Goal: Check status: Check status

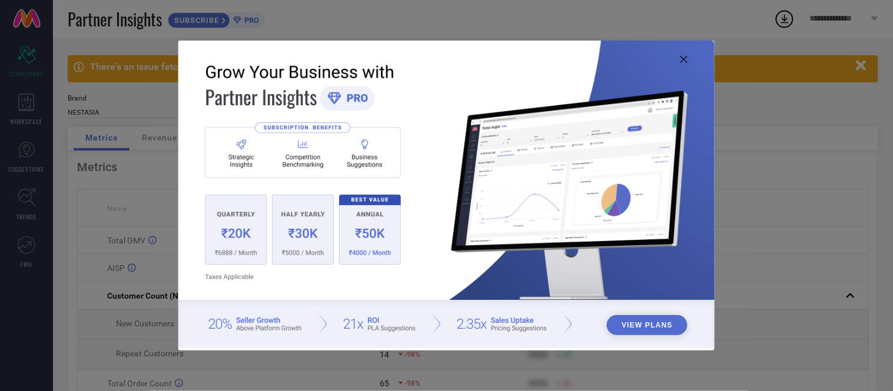
click at [686, 61] on icon at bounding box center [683, 59] width 7 height 7
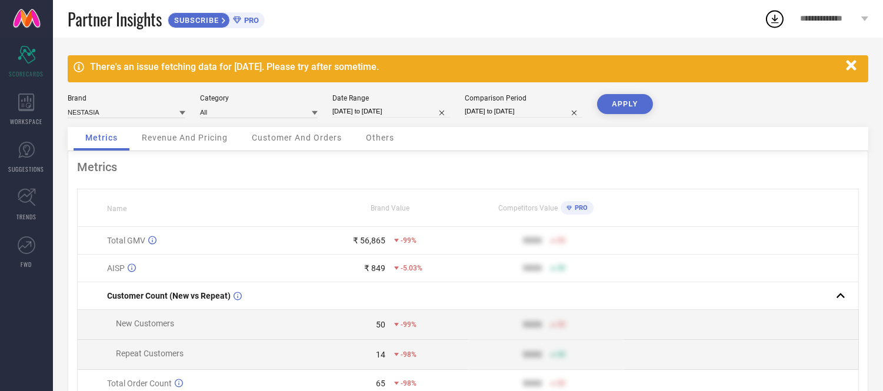
select select "8"
select select "2025"
select select "9"
select select "2025"
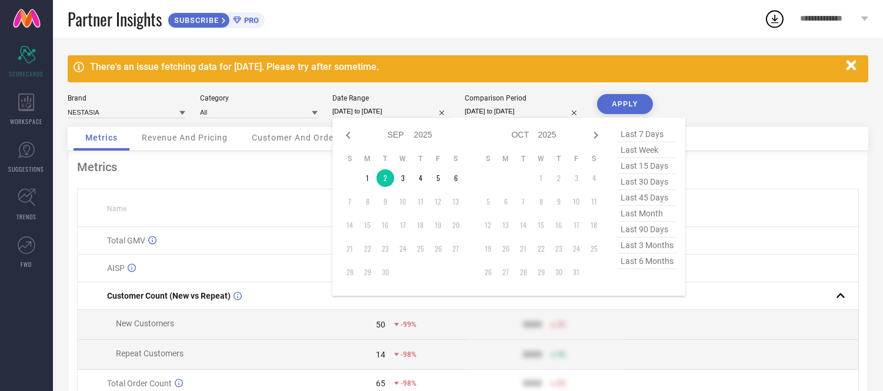
click at [407, 109] on input "[DATE] to [DATE]" at bounding box center [392, 111] width 118 height 12
click at [401, 178] on td "3" at bounding box center [403, 178] width 18 height 18
type input "[DATE] to [DATE]"
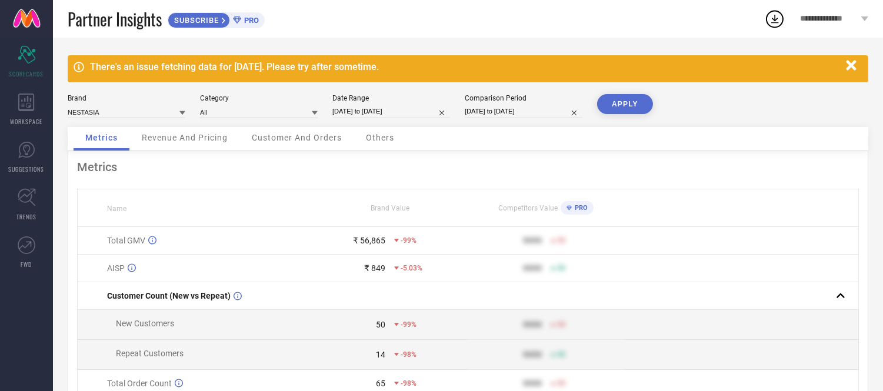
click at [615, 98] on button "APPLY" at bounding box center [625, 104] width 56 height 20
click at [385, 137] on span "Others" at bounding box center [380, 137] width 28 height 9
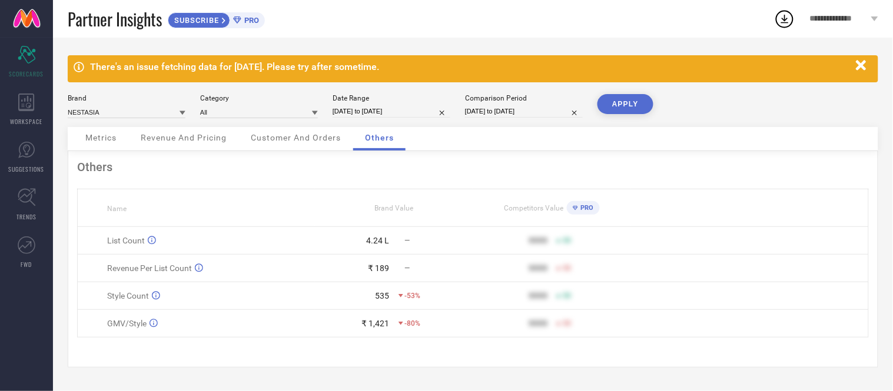
click at [415, 109] on input "[DATE] to [DATE]" at bounding box center [392, 111] width 118 height 12
select select "8"
select select "2025"
select select "9"
select select "2025"
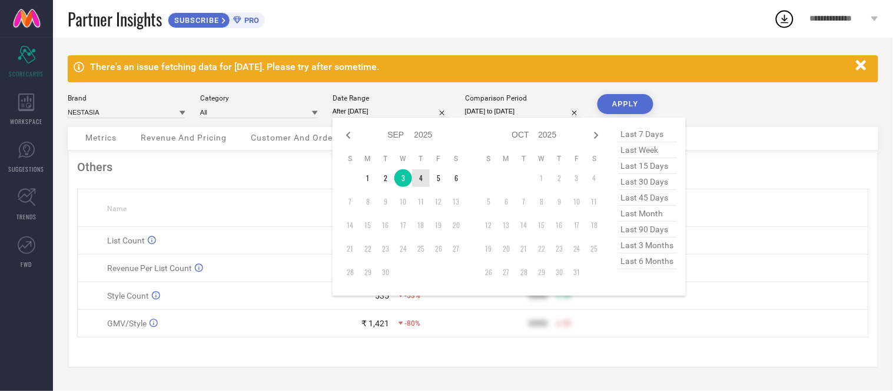
click at [418, 179] on td "4" at bounding box center [421, 178] width 18 height 18
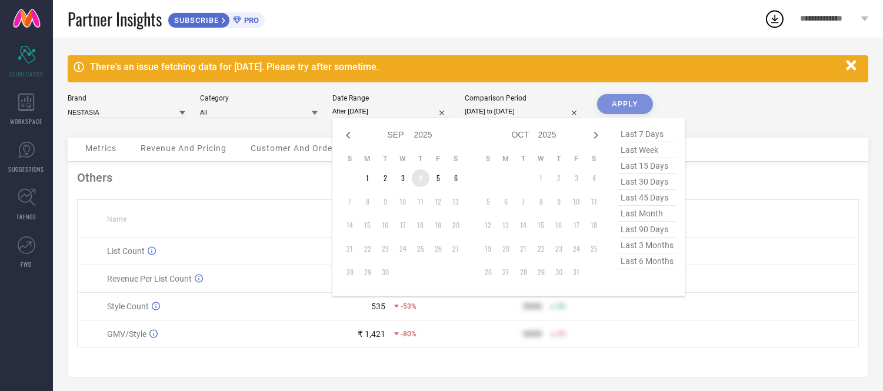
type input "[DATE] to [DATE]"
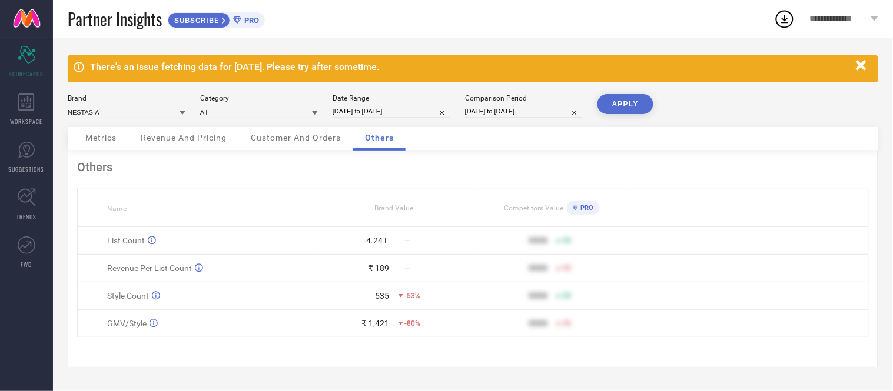
click at [628, 104] on button "APPLY" at bounding box center [625, 104] width 56 height 20
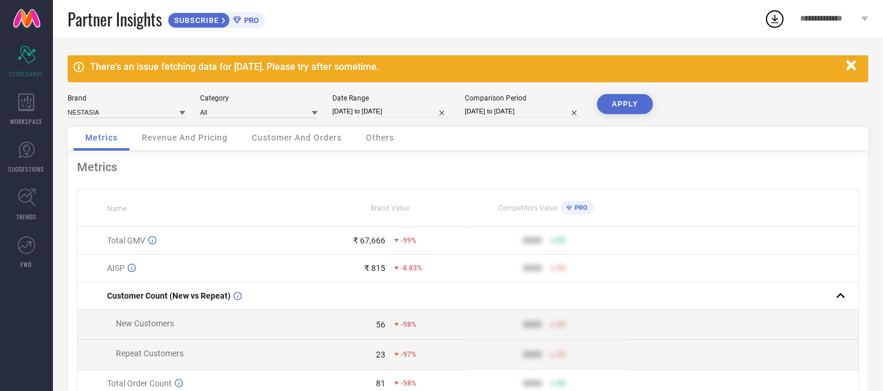
click at [389, 144] on div "Others" at bounding box center [380, 139] width 52 height 24
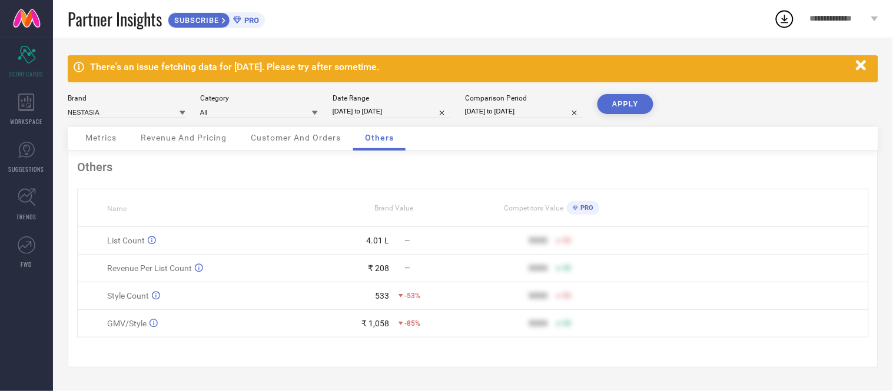
click at [413, 109] on input "[DATE] to [DATE]" at bounding box center [392, 111] width 118 height 12
select select "8"
select select "2025"
select select "9"
select select "2025"
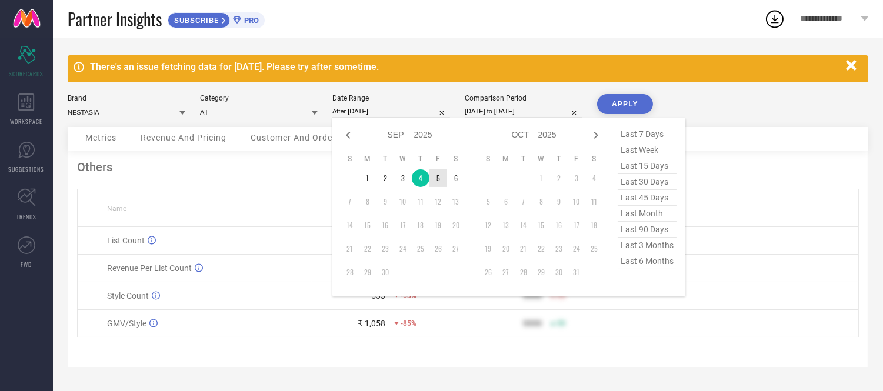
click at [439, 178] on td "5" at bounding box center [439, 178] width 18 height 18
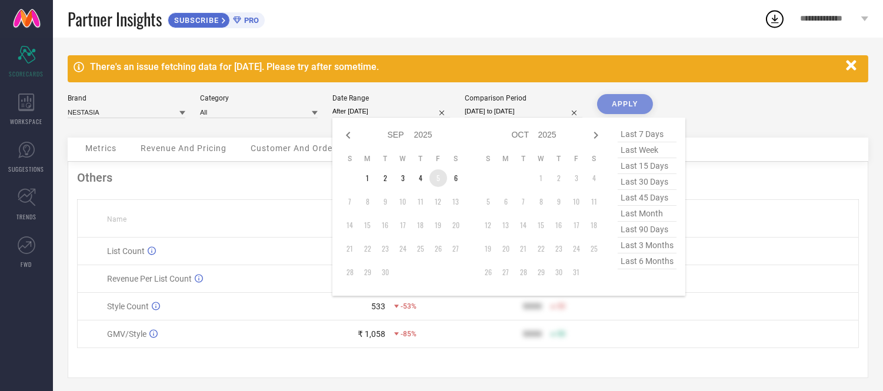
type input "[DATE] to [DATE]"
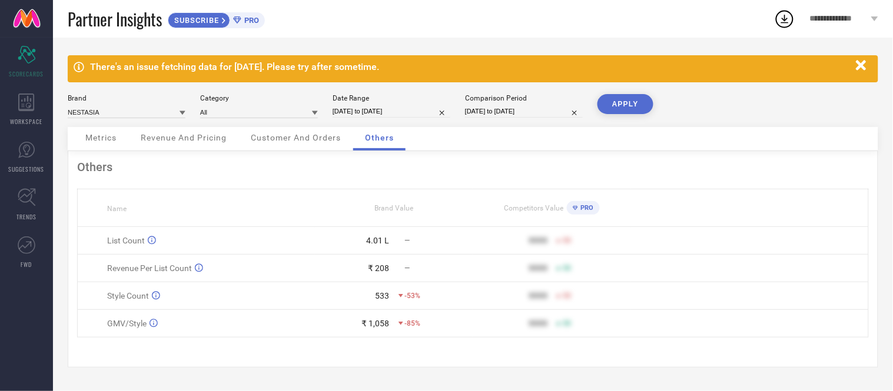
click at [607, 99] on button "APPLY" at bounding box center [625, 104] width 56 height 20
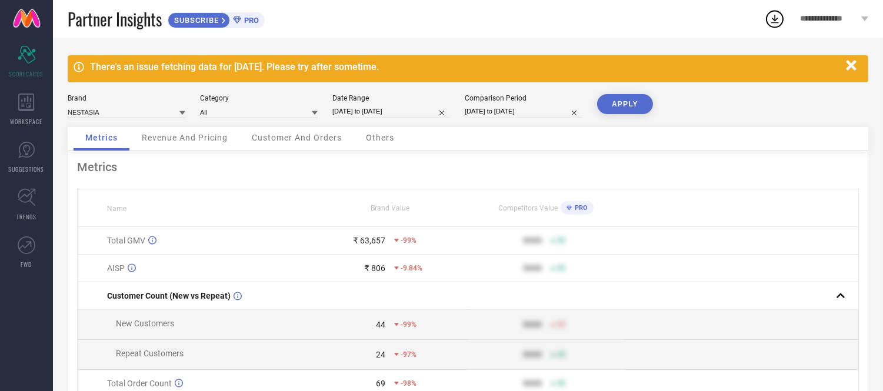
click at [374, 138] on span "Others" at bounding box center [380, 137] width 28 height 9
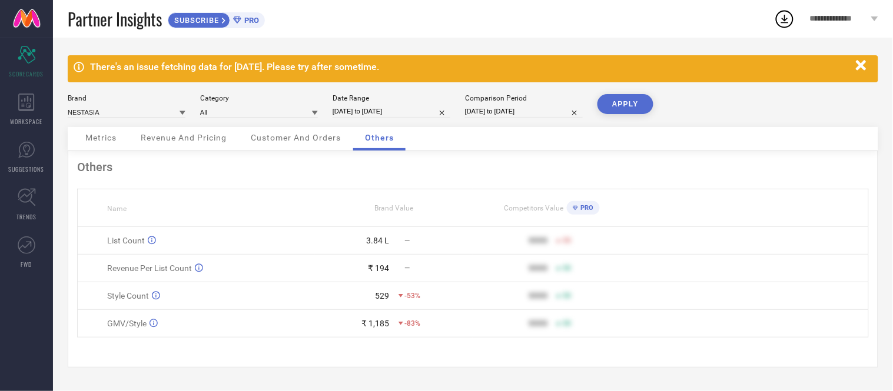
select select "8"
select select "2025"
select select "9"
select select "2025"
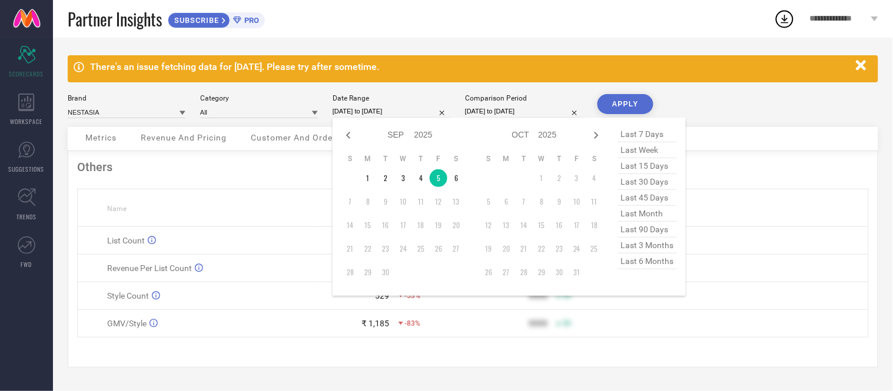
click at [410, 108] on input "[DATE] to [DATE]" at bounding box center [392, 111] width 118 height 12
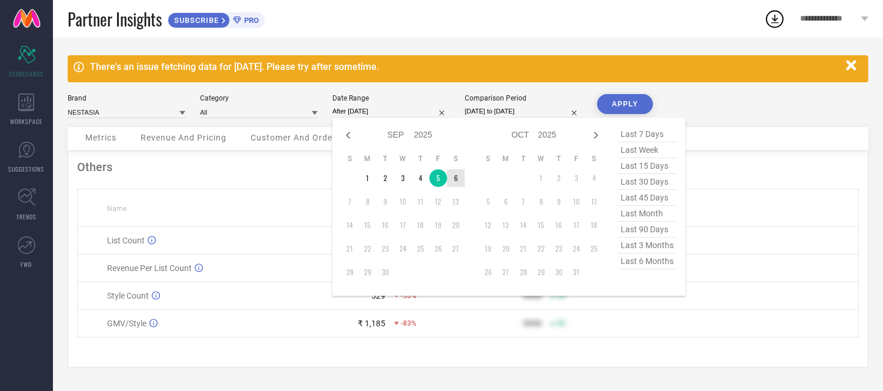
click at [452, 174] on td "6" at bounding box center [456, 178] width 18 height 18
type input "[DATE] to [DATE]"
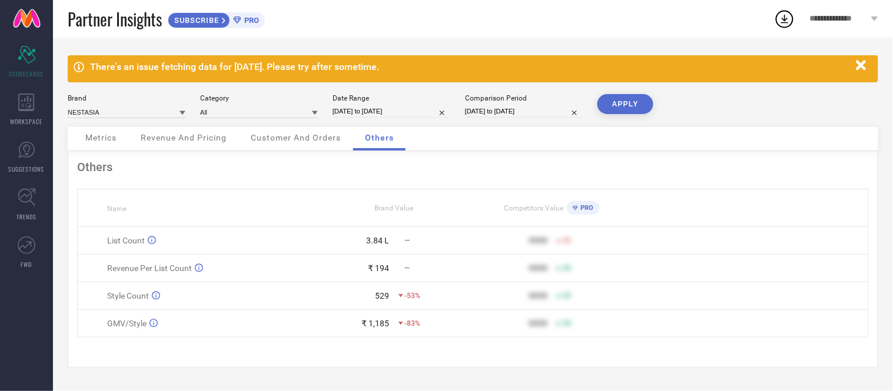
click at [596, 101] on div "Brand NESTASIA Category All Date Range [DATE] to [DATE] Comparison Period [DATE…" at bounding box center [473, 110] width 810 height 33
click at [619, 104] on button "APPLY" at bounding box center [625, 104] width 56 height 20
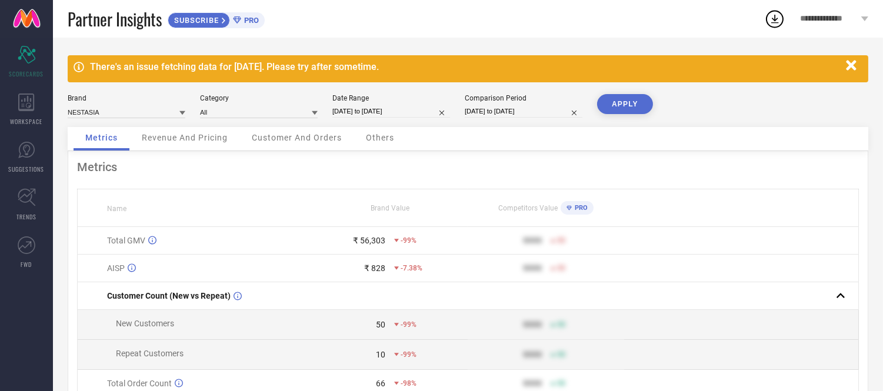
click at [390, 141] on span "Others" at bounding box center [380, 137] width 28 height 9
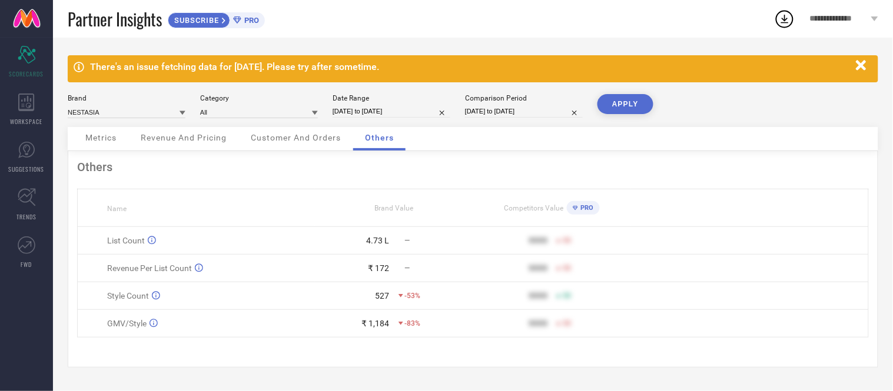
click at [486, 149] on div "Metrics Revenue And Pricing Customer And Orders Others" at bounding box center [473, 139] width 810 height 24
